Goal: Connect with others: Connect with other users

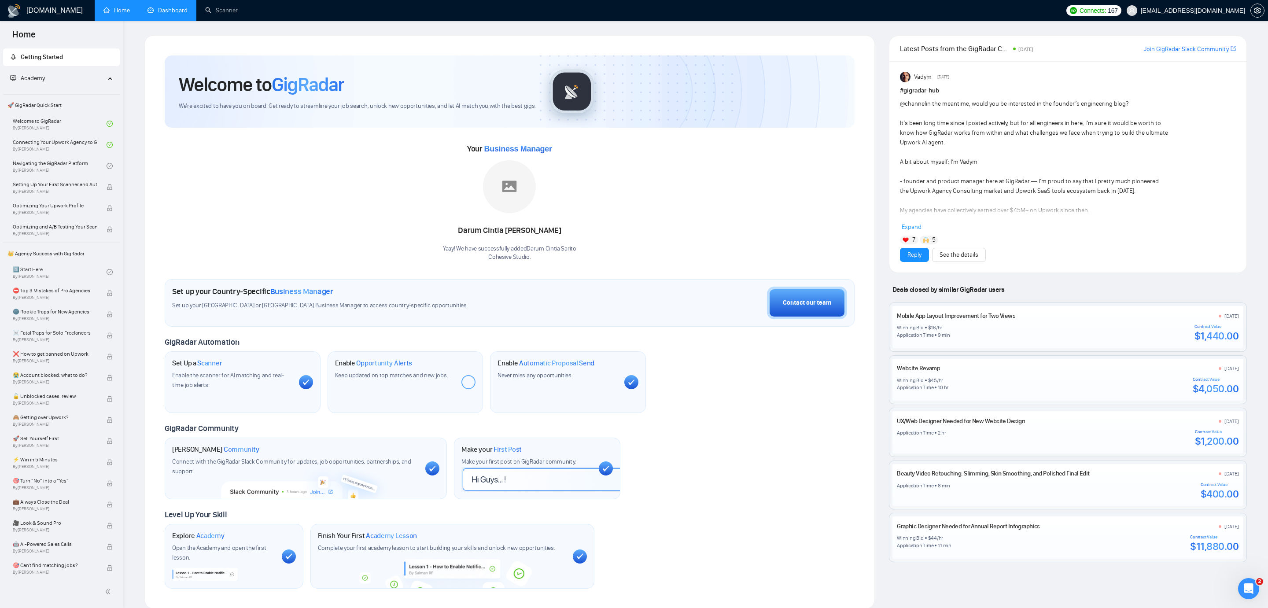
click at [188, 14] on link "Dashboard" at bounding box center [167, 10] width 40 height 7
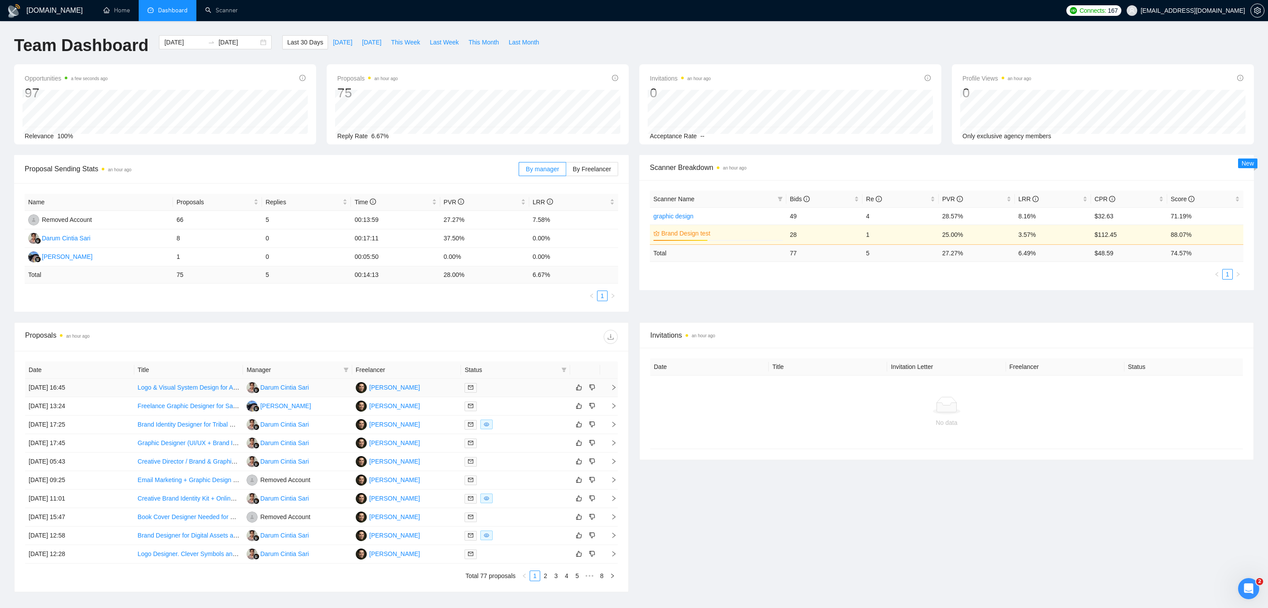
click at [512, 384] on div at bounding box center [515, 388] width 102 height 10
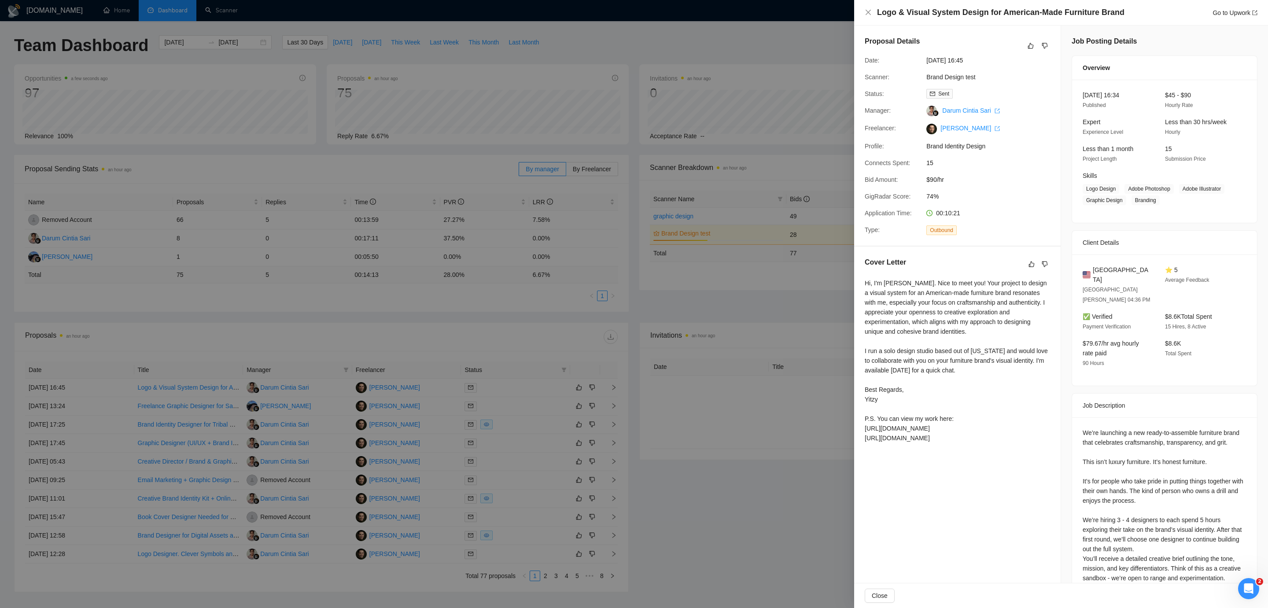
click at [666, 333] on div at bounding box center [634, 304] width 1268 height 608
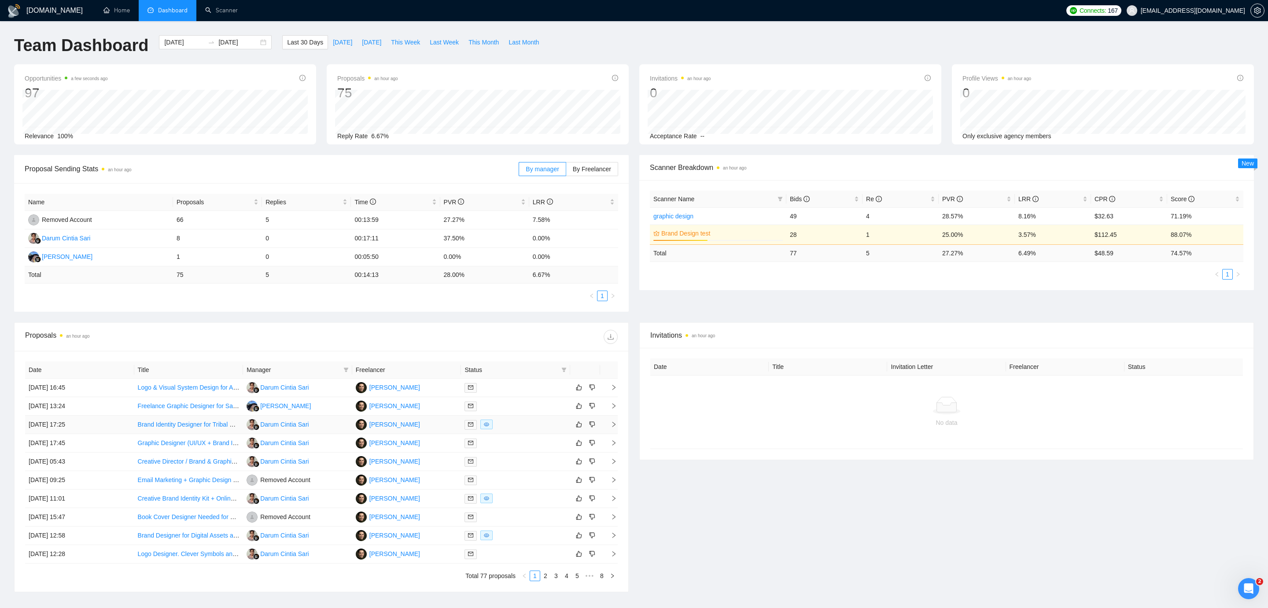
click at [439, 428] on td "[PERSON_NAME]" at bounding box center [406, 425] width 109 height 18
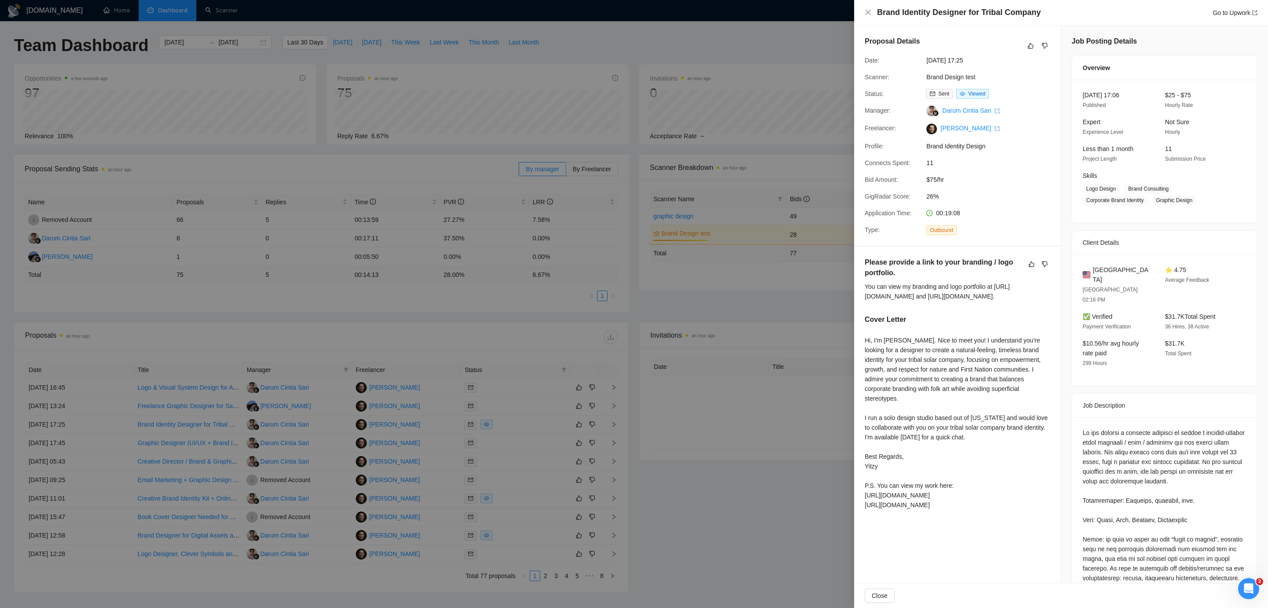
click at [907, 298] on div "You can view my branding and logo portfolio at [URL][DOMAIN_NAME] and [URL][DOM…" at bounding box center [957, 291] width 185 height 19
drag, startPoint x: 866, startPoint y: 306, endPoint x: 981, endPoint y: 304, distance: 114.9
click at [981, 301] on div "You can view my branding and logo portfolio at [URL][DOMAIN_NAME] and [URL][DOM…" at bounding box center [957, 291] width 185 height 19
click at [283, 155] on div at bounding box center [634, 304] width 1268 height 608
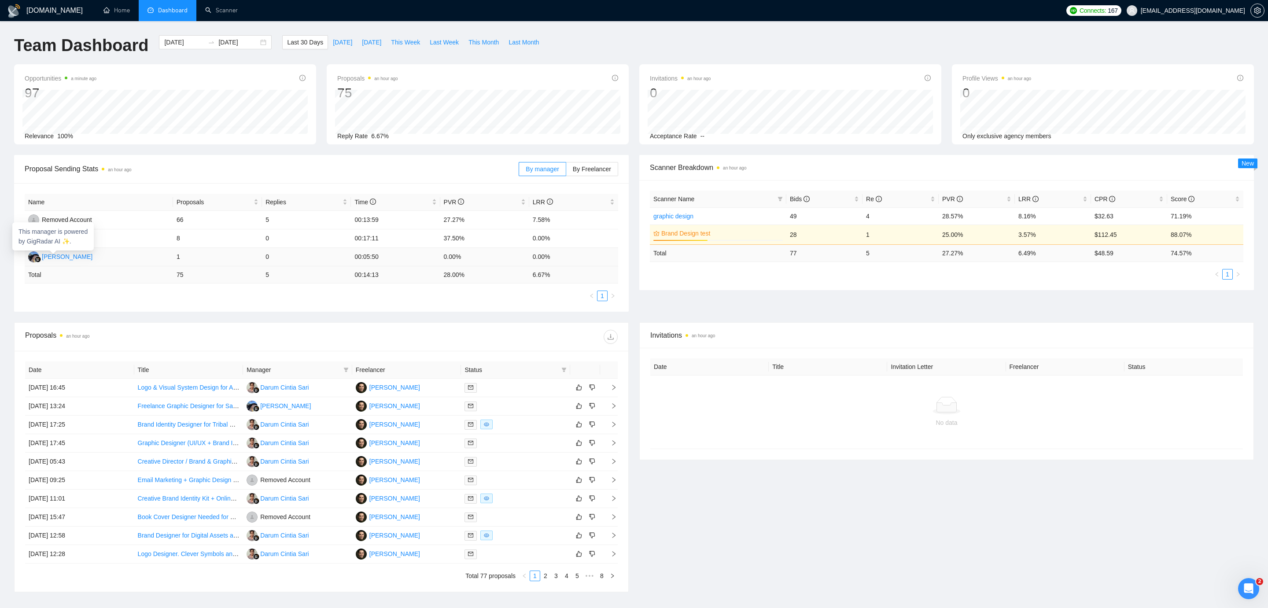
click at [58, 254] on div "[PERSON_NAME]" at bounding box center [67, 257] width 51 height 10
